Goal: Task Accomplishment & Management: Manage account settings

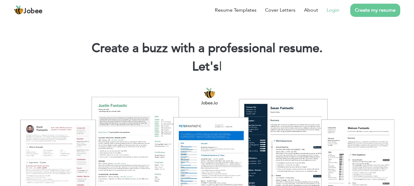
click at [330, 12] on link "Login" at bounding box center [333, 9] width 13 height 7
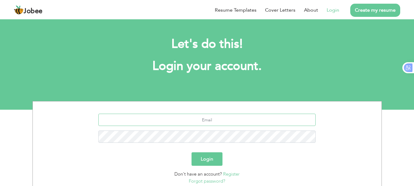
click at [227, 125] on input "text" at bounding box center [206, 120] width 217 height 12
type input "[EMAIL_ADDRESS][DOMAIN_NAME]"
click at [192, 152] on button "Login" at bounding box center [207, 158] width 31 height 13
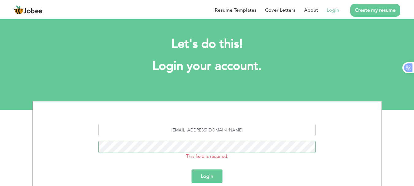
click at [192, 170] on button "Login" at bounding box center [207, 176] width 31 height 13
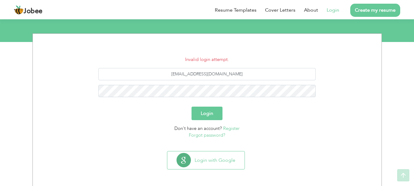
scroll to position [69, 0]
